Goal: Task Accomplishment & Management: Use online tool/utility

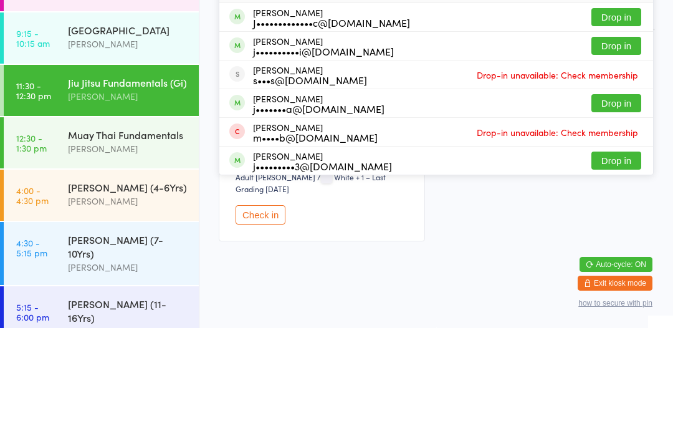
type input "[PERSON_NAME]"
click at [623, 121] on button "Drop in" at bounding box center [617, 130] width 50 height 18
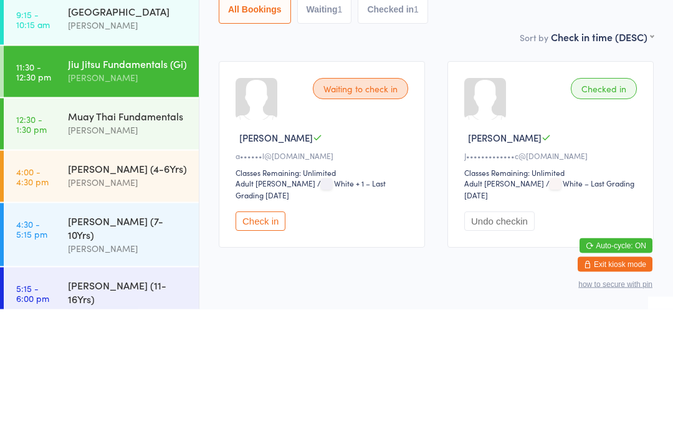
scroll to position [26, 0]
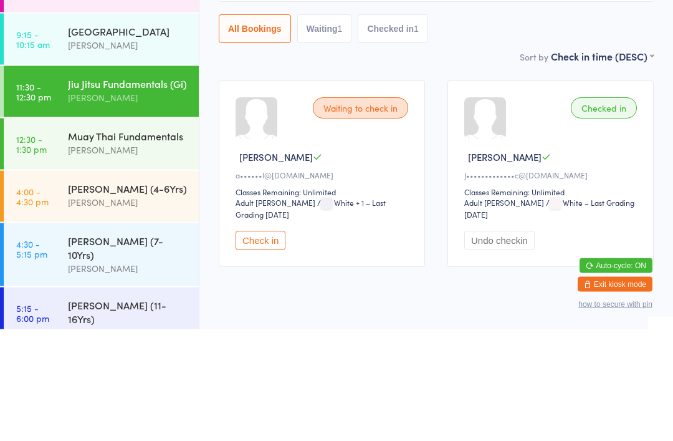
click at [82, 178] on div "Jiu Jitsu Fundamentals (Gi) [PERSON_NAME]" at bounding box center [133, 202] width 131 height 49
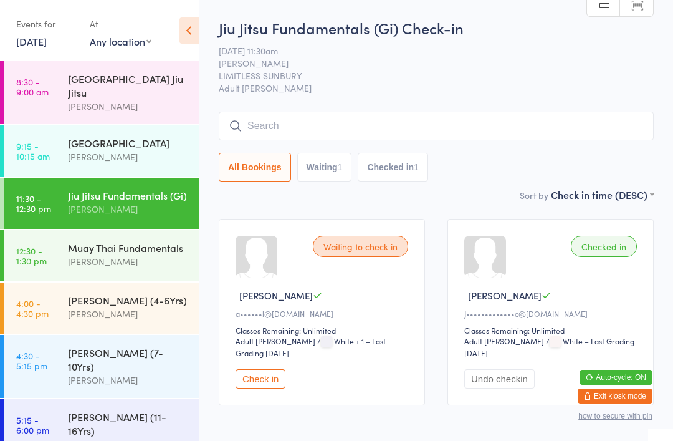
click at [348, 117] on input "search" at bounding box center [436, 126] width 435 height 29
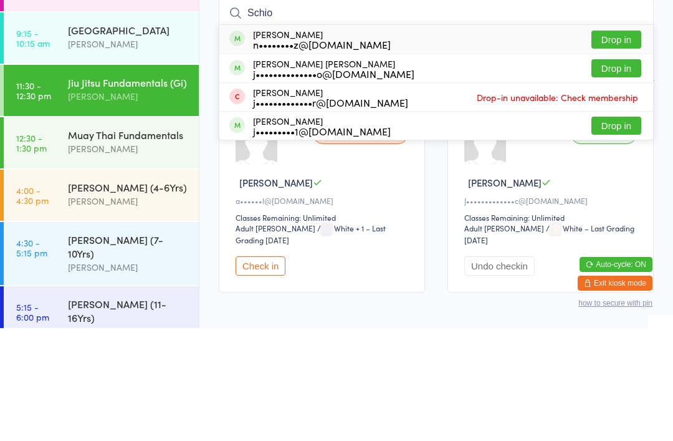
type input "Schio"
click at [617, 143] on button "Drop in" at bounding box center [617, 152] width 50 height 18
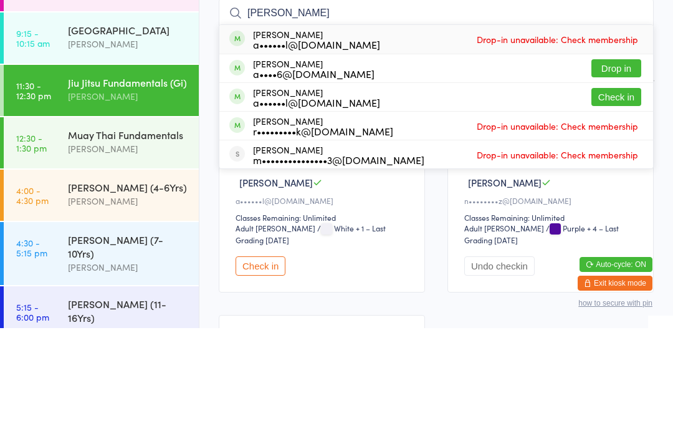
type input "[PERSON_NAME]"
click at [625, 201] on button "Check in" at bounding box center [617, 210] width 50 height 18
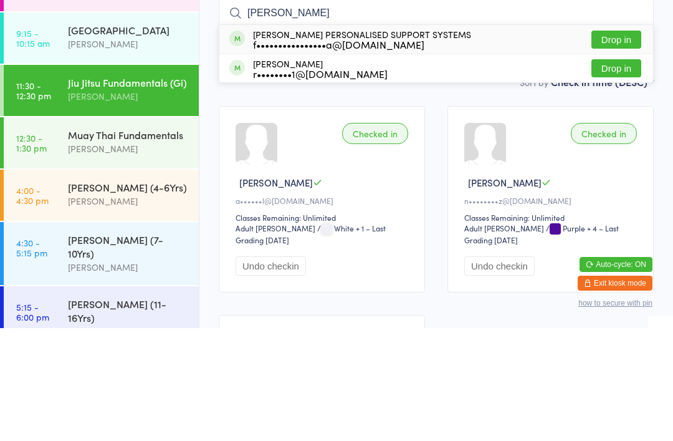
type input "[PERSON_NAME]"
click at [609, 143] on button "Drop in" at bounding box center [617, 152] width 50 height 18
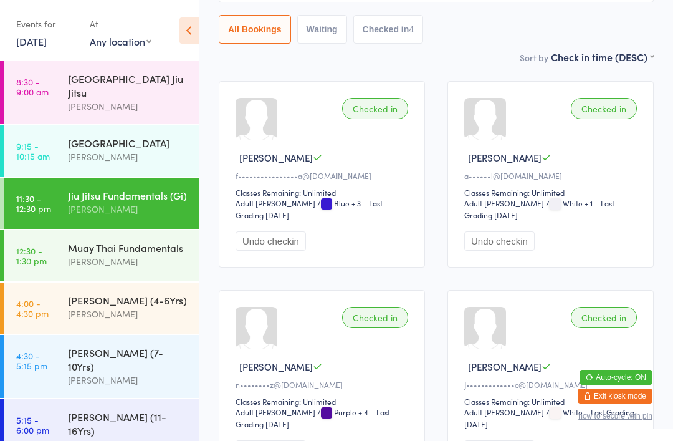
scroll to position [140, 0]
